Goal: Navigation & Orientation: Go to known website

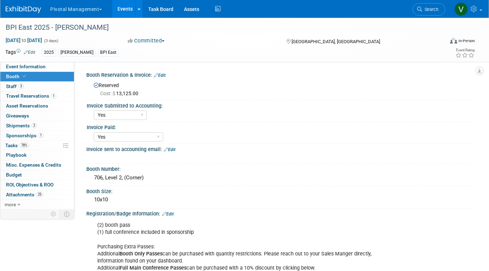
select select "Yes"
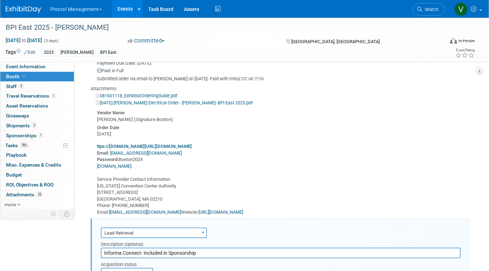
click at [122, 8] on link "Events" at bounding box center [125, 9] width 26 height 18
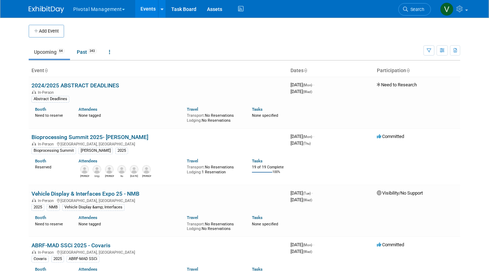
scroll to position [2371, 0]
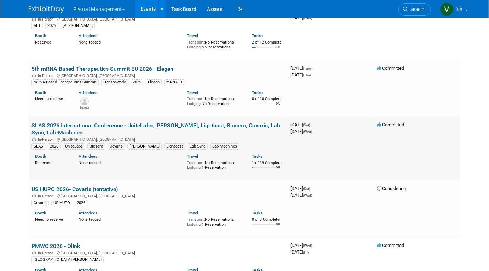
click at [96, 136] on link "SLAS 2026 International Conference - UniteLabs, [PERSON_NAME], Lightcast, Biose…" at bounding box center [156, 129] width 249 height 14
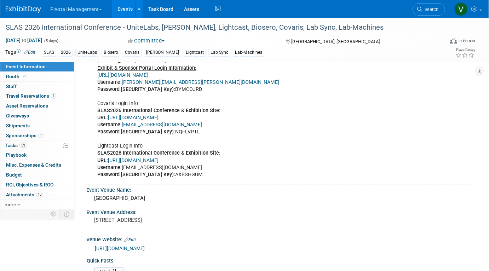
scroll to position [605, 0]
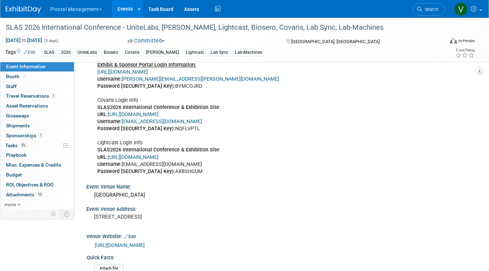
click at [149, 155] on link "https://www.conferenceharvester.com/harvester2ex/login.asp?EventKey=ANXMFLVZ" at bounding box center [133, 158] width 51 height 6
